Goal: Information Seeking & Learning: Learn about a topic

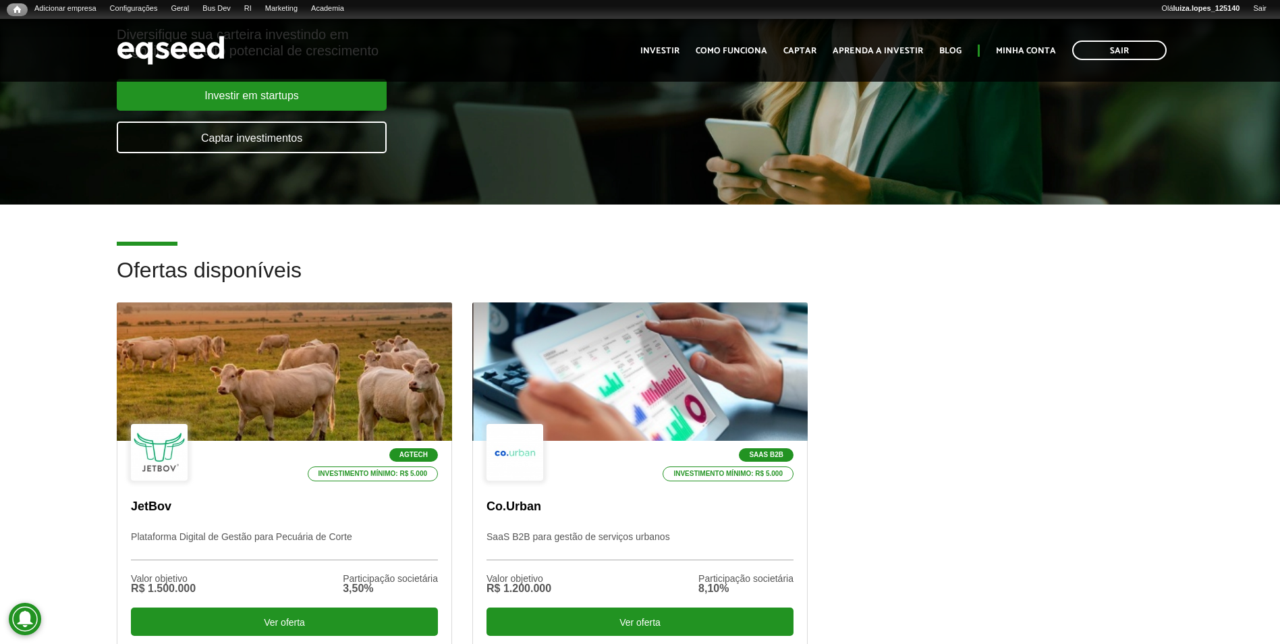
scroll to position [270, 0]
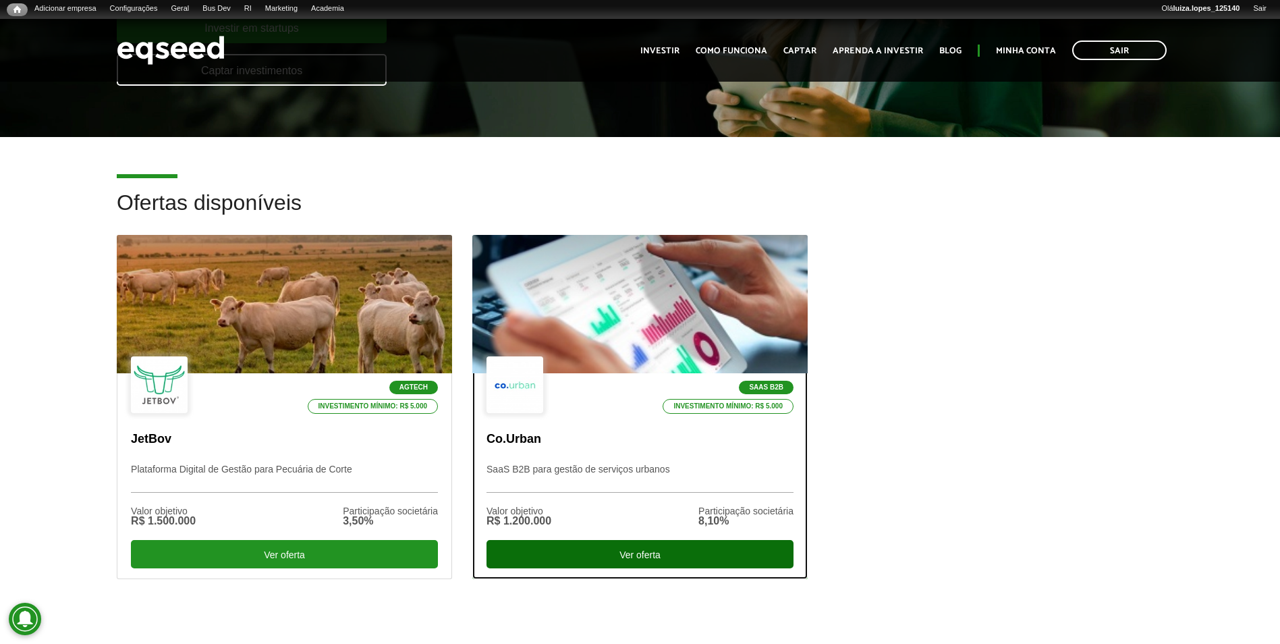
click at [587, 559] on div "Ver oferta" at bounding box center [639, 554] width 307 height 28
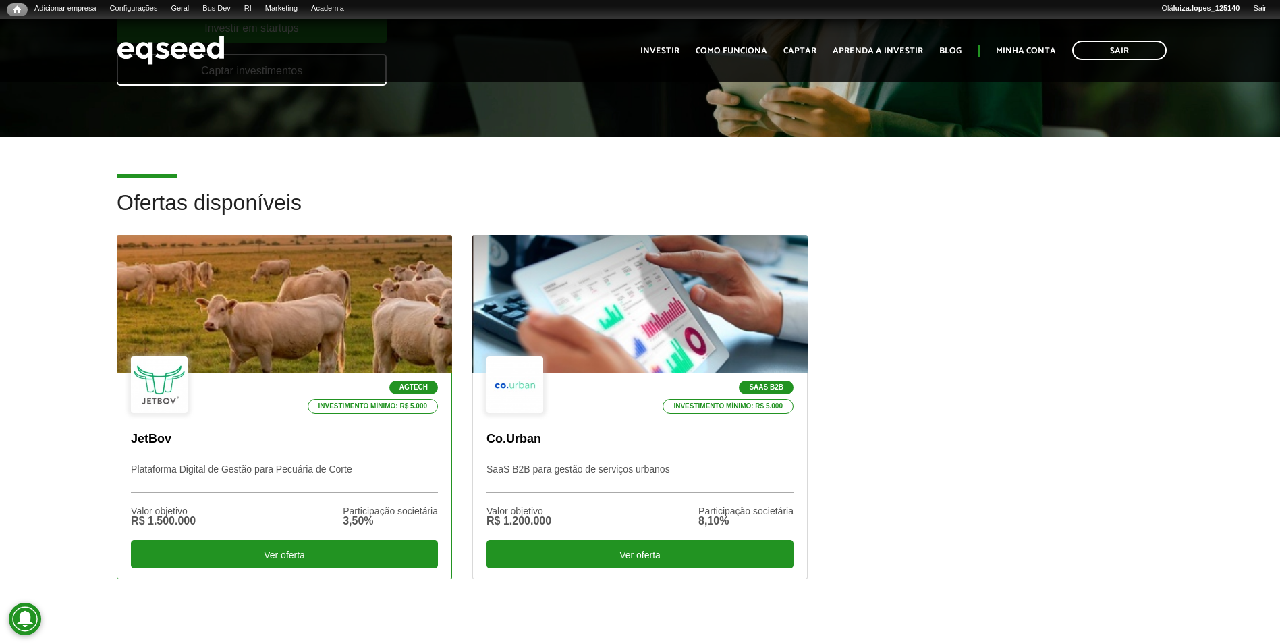
scroll to position [337, 0]
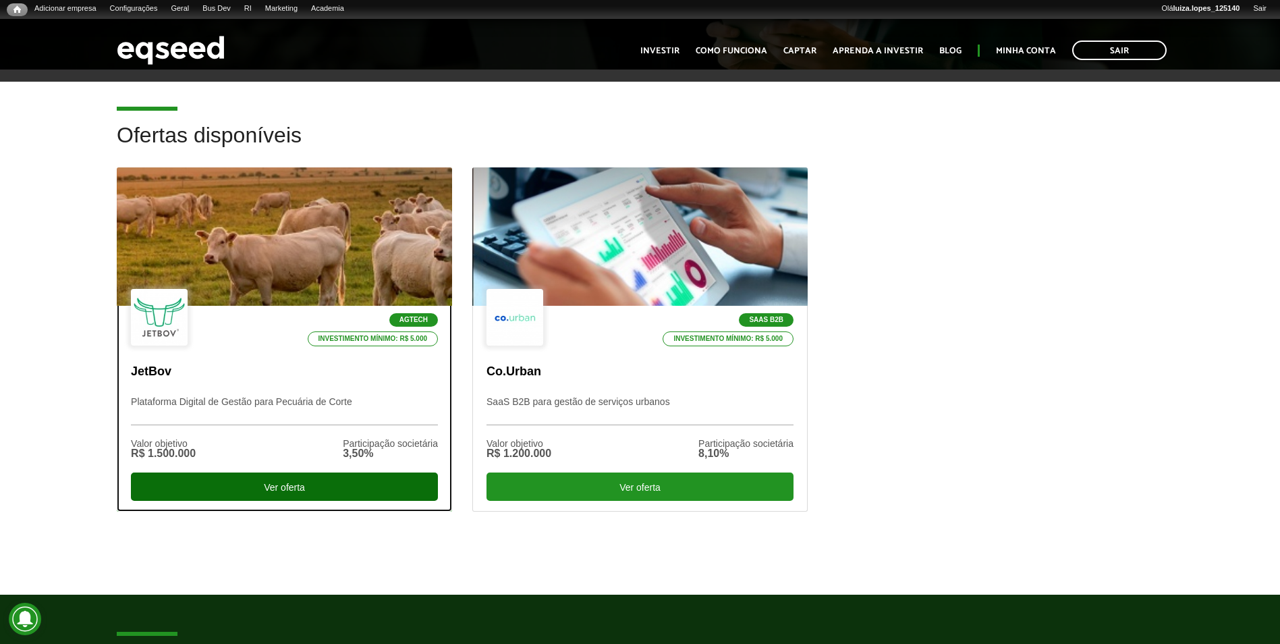
click at [322, 494] on div "Ver oferta" at bounding box center [284, 486] width 307 height 28
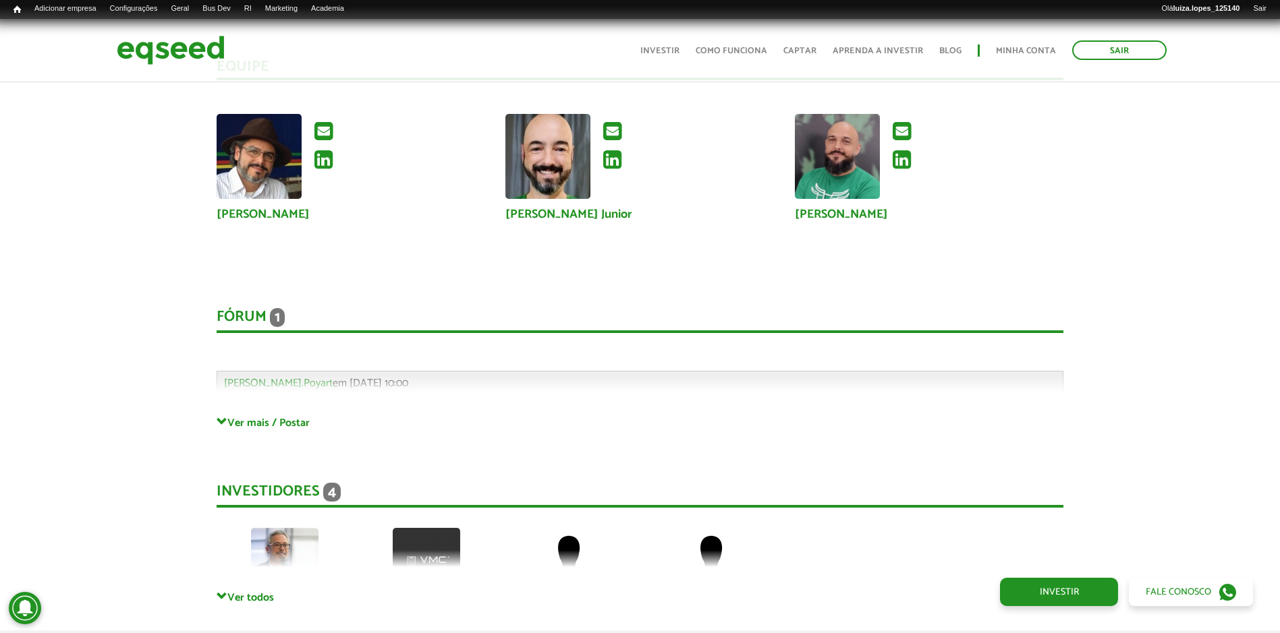
scroll to position [3845, 0]
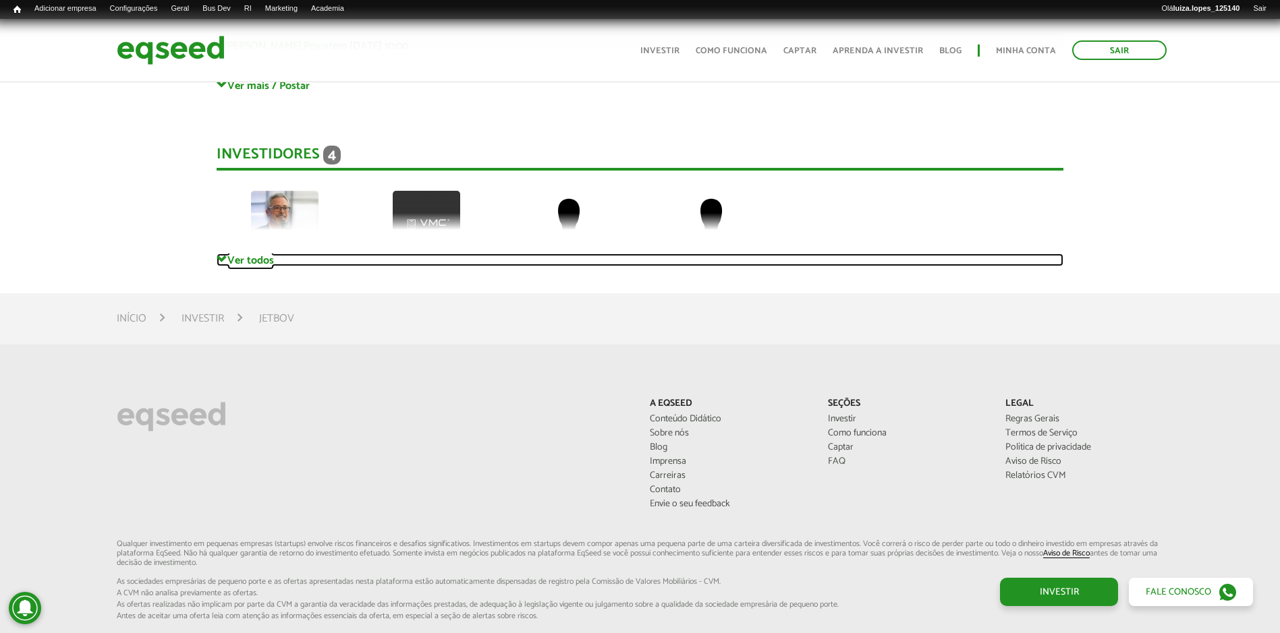
click at [233, 259] on link "Ver todos" at bounding box center [640, 260] width 847 height 13
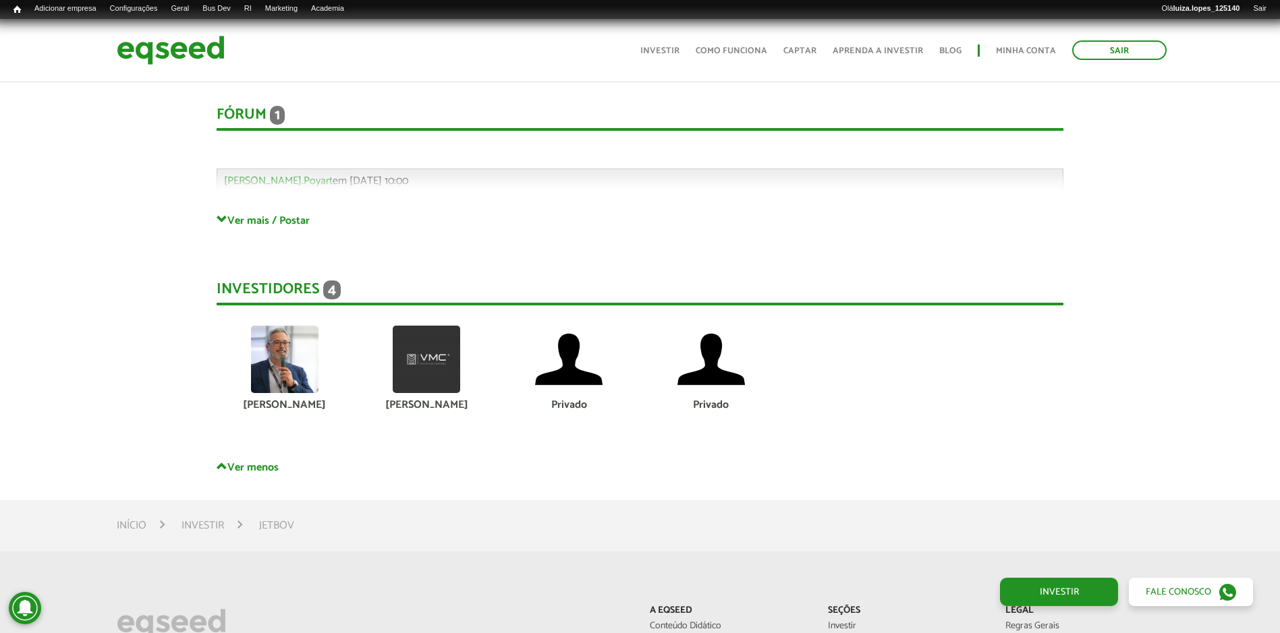
scroll to position [3373, 0]
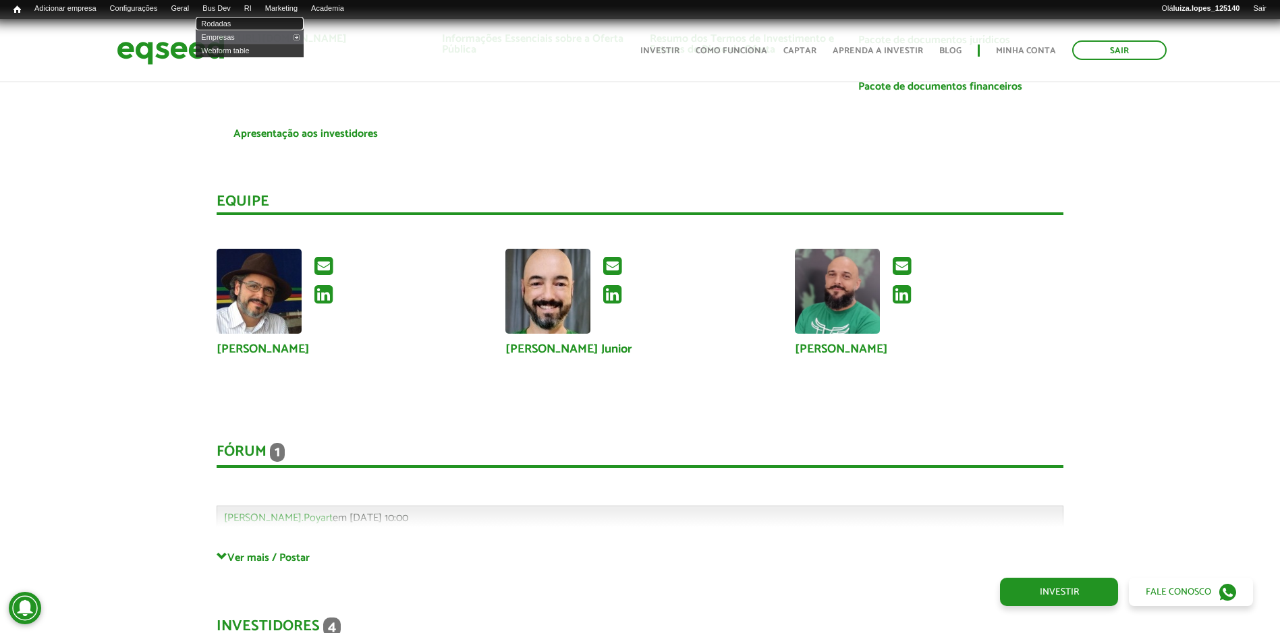
click at [248, 18] on link "Rodadas" at bounding box center [250, 23] width 108 height 13
